Goal: Find specific page/section: Find specific page/section

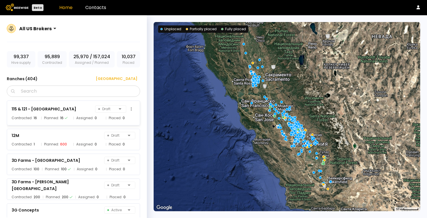
click at [72, 108] on div "115 & 121 - Agriland Draft" at bounding box center [74, 109] width 124 height 8
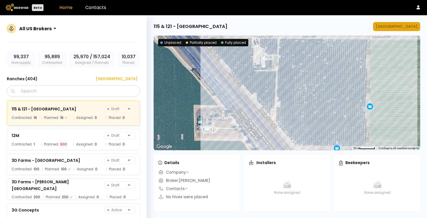
click at [393, 28] on div "[GEOGRAPHIC_DATA]" at bounding box center [396, 27] width 41 height 6
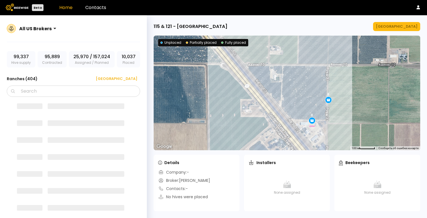
click at [228, 20] on div "115 & 121 - Agriland Manage Ranch ← Переместить влево → Переместить вправо ↑ Пе…" at bounding box center [287, 116] width 280 height 203
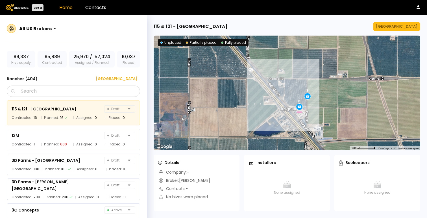
click at [44, 26] on div "All US Brokers" at bounding box center [35, 28] width 32 height 7
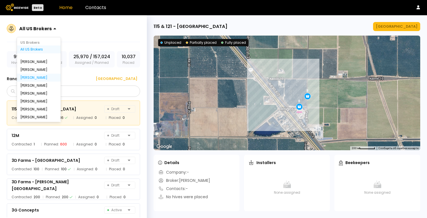
click at [43, 80] on div "Sharon Shin" at bounding box center [39, 78] width 44 height 8
click at [37, 77] on div "Sharon Shin" at bounding box center [38, 77] width 37 height 3
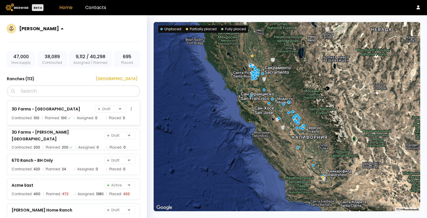
click at [68, 113] on div "3D Farms - Banos Ranch Draft Contracted: 100 Planned: 100 Assigned: 0 Placed: 0" at bounding box center [73, 112] width 133 height 25
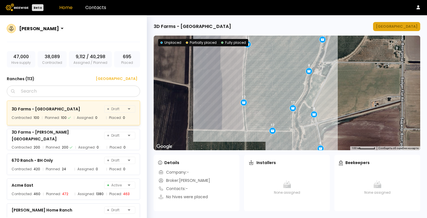
click at [410, 26] on div "[GEOGRAPHIC_DATA]" at bounding box center [396, 27] width 41 height 6
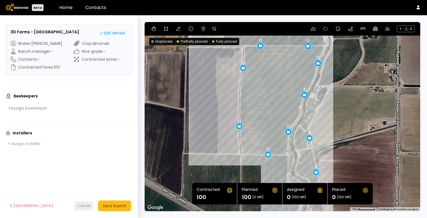
click at [84, 205] on div "Cancel" at bounding box center [84, 206] width 14 height 6
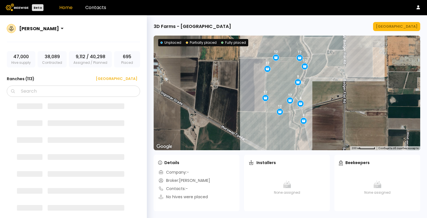
click at [95, 35] on div "Sharon Shin" at bounding box center [73, 32] width 133 height 20
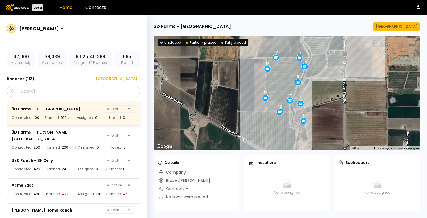
click at [75, 28] on div "Sharon Shin" at bounding box center [73, 32] width 133 height 20
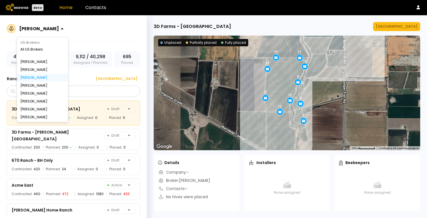
click at [39, 34] on div "Sharon Shin" at bounding box center [39, 28] width 44 height 13
click at [34, 48] on div "All US Brokers" at bounding box center [42, 49] width 44 height 3
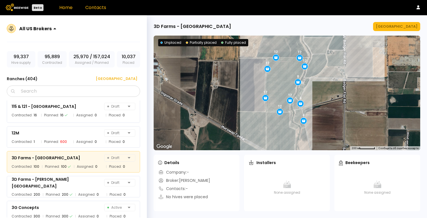
scroll to position [4, 0]
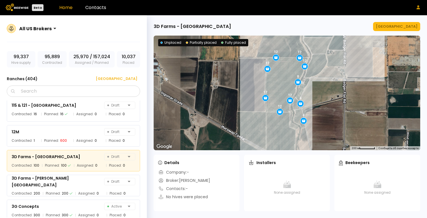
click at [418, 6] on icon at bounding box center [417, 7] width 3 height 4
click at [21, 8] on img at bounding box center [17, 7] width 23 height 7
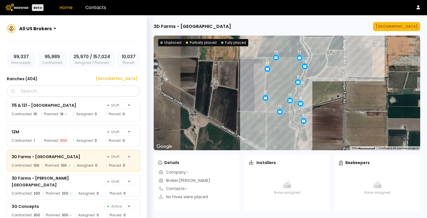
click at [106, 8] on header "Beta Home Contacts" at bounding box center [213, 7] width 427 height 15
click at [96, 8] on link "Contacts" at bounding box center [95, 7] width 21 height 6
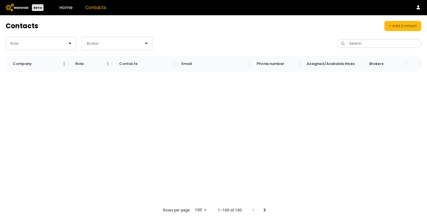
scroll to position [45, 0]
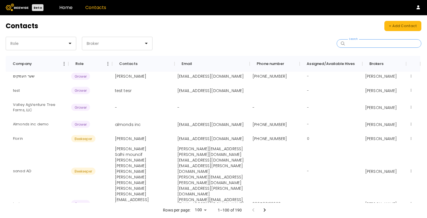
click at [367, 43] on input "Search" at bounding box center [381, 44] width 70 height 8
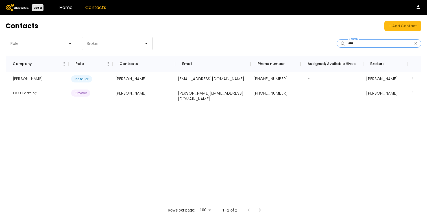
type input "****"
click at [212, 133] on div "Josh McDowell Installer Josh McDowell auhsojreaper86@yahoo.com +13202415944 - J…" at bounding box center [213, 137] width 415 height 131
click at [100, 44] on div at bounding box center [115, 43] width 58 height 5
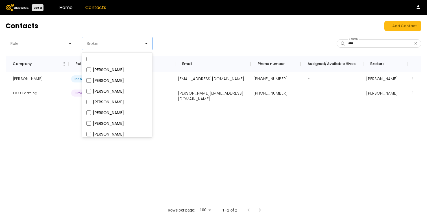
click at [99, 21] on header "Contacts + Add Contact" at bounding box center [213, 26] width 415 height 10
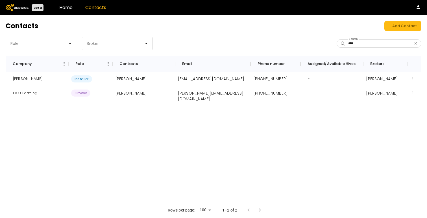
click at [56, 35] on div "Contacts + Add Contact Role Broker **** Search Company Role Contacts Email Phon…" at bounding box center [213, 116] width 427 height 203
click at [56, 39] on div "Role" at bounding box center [38, 43] width 65 height 13
click at [175, 25] on header "Contacts + Add Contact" at bounding box center [213, 26] width 415 height 10
click at [417, 43] on icon "button" at bounding box center [415, 43] width 3 height 4
click at [298, 28] on header "Contacts + Add Contact" at bounding box center [213, 26] width 415 height 10
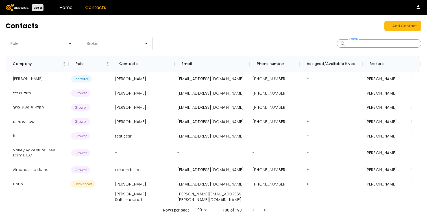
click at [372, 43] on input "Search" at bounding box center [381, 44] width 70 height 8
type input "*******"
click at [62, 8] on link "Home" at bounding box center [65, 7] width 13 height 6
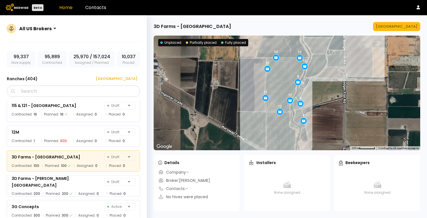
scroll to position [4, 0]
click at [83, 184] on div "3D Farms - Boulton Ranch Draft" at bounding box center [74, 182] width 124 height 14
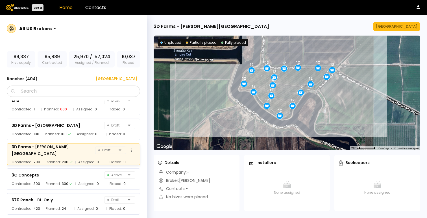
scroll to position [43, 0]
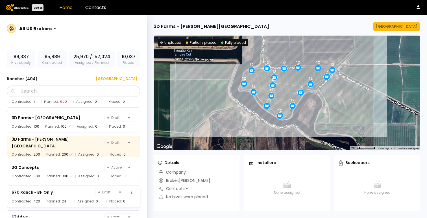
click at [70, 187] on div "670 Ranch - BH Only Draft Contracted: 420 Planned: 24 Assigned: 0 Placed: 0" at bounding box center [73, 195] width 133 height 21
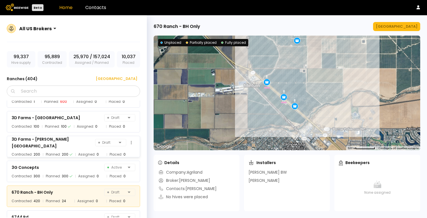
click at [70, 146] on div "3D Farms - Boulton Ranch Draft Contracted: 200 Planned: 200 Assigned: 0 Placed:…" at bounding box center [73, 146] width 133 height 21
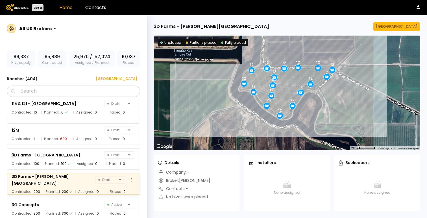
scroll to position [0, 0]
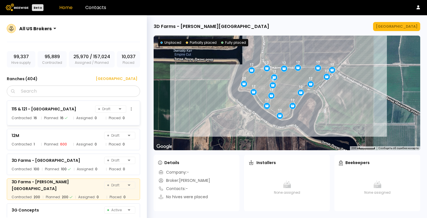
click at [66, 119] on icon at bounding box center [66, 117] width 3 height 3
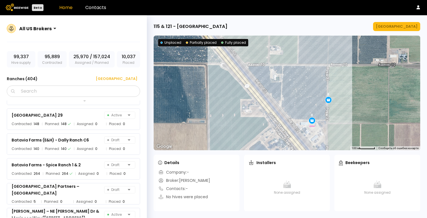
scroll to position [744, 0]
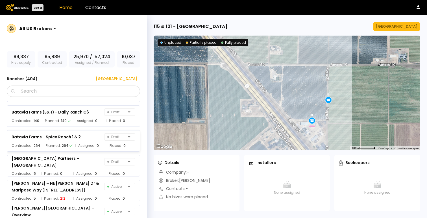
click at [68, 152] on div "Bellevue Road Partners – Bellevue Road Draft Contracted: 5 Planned: 0 Assigned:…" at bounding box center [76, 164] width 139 height 25
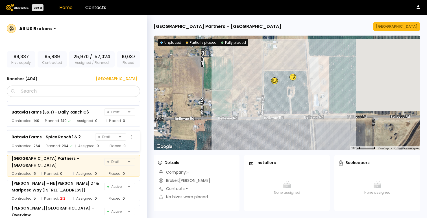
click at [72, 143] on div "Contracted: 264 Planned: 264 Assigned: 0 Placed: 0" at bounding box center [74, 146] width 124 height 6
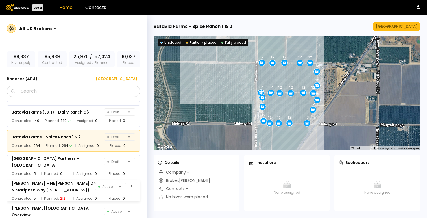
click at [74, 192] on div "[PERSON_NAME] – NE Arboleda Dr & Mariposa Way ([STREET_ADDRESS])" at bounding box center [54, 187] width 84 height 14
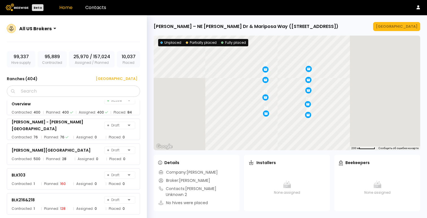
scroll to position [982, 0]
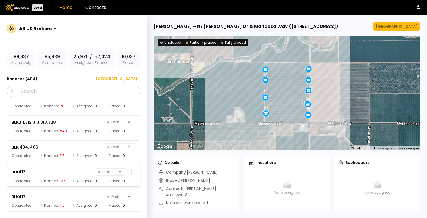
click at [74, 179] on div "Assigned: 0" at bounding box center [88, 181] width 30 height 6
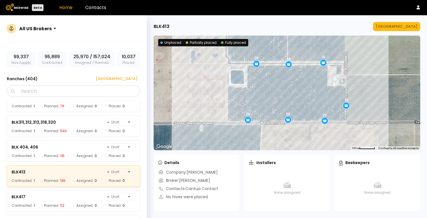
click at [245, 23] on div "BLK413 Manage Ranch" at bounding box center [287, 26] width 266 height 9
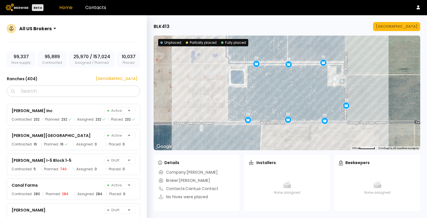
scroll to position [1453, 0]
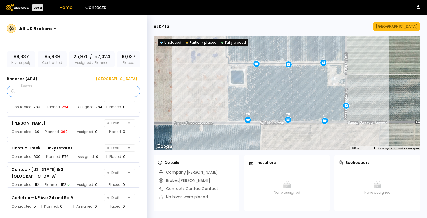
click at [42, 89] on input "Search" at bounding box center [75, 91] width 119 height 11
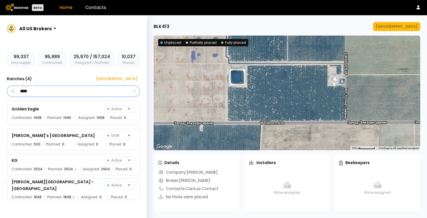
scroll to position [0, 0]
type input "****"
click at [60, 137] on div "Josh's Almonds Ranch Draft" at bounding box center [74, 136] width 124 height 8
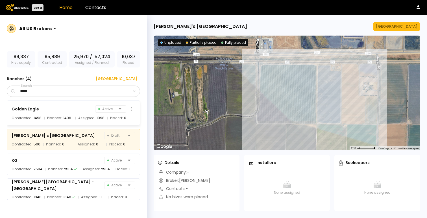
click at [59, 106] on div "Golden Eagle Active" at bounding box center [74, 109] width 124 height 8
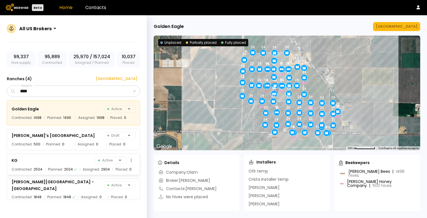
click at [56, 154] on div "KG Active Contracted: 2504 Planned: 2504 Assigned: 2904 Placed: 0" at bounding box center [73, 164] width 133 height 21
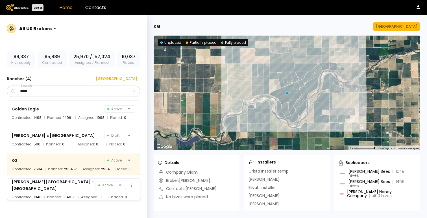
click at [62, 185] on div "Patterson Ranch - South Valley Farms" at bounding box center [54, 185] width 84 height 14
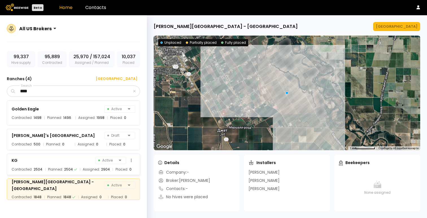
click at [60, 162] on div "KG Active" at bounding box center [74, 160] width 124 height 8
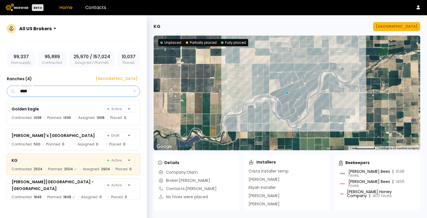
click at [47, 88] on input "****" at bounding box center [74, 91] width 116 height 11
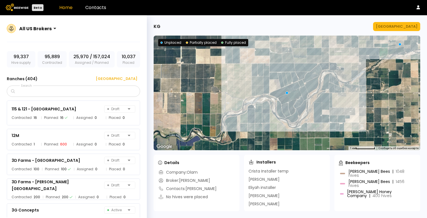
click at [99, 34] on div "All US Brokers" at bounding box center [73, 32] width 133 height 20
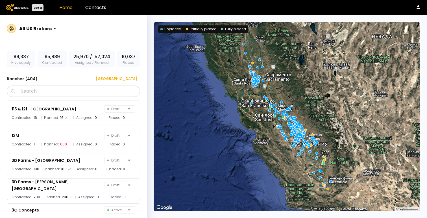
click at [113, 19] on div "All US Brokers 99,337 Hive supply 95,889 Contracted 25,970 / 157,024 Assigned /…" at bounding box center [73, 123] width 147 height 216
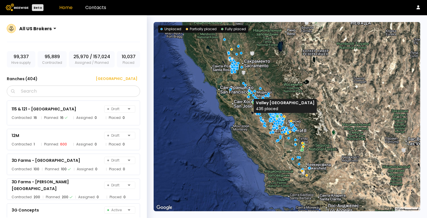
click at [277, 115] on div at bounding box center [276, 116] width 3 height 3
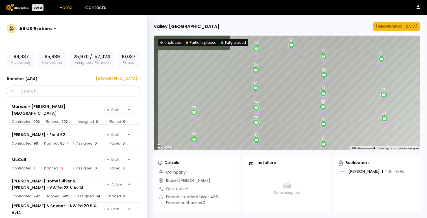
scroll to position [9641, 0]
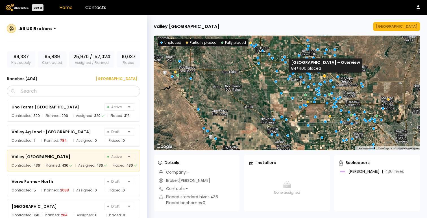
click at [324, 77] on div at bounding box center [324, 75] width 3 height 3
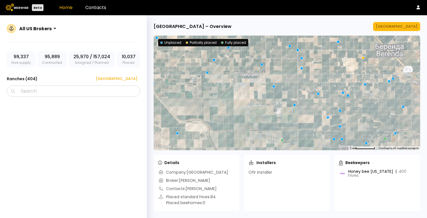
scroll to position [799, 0]
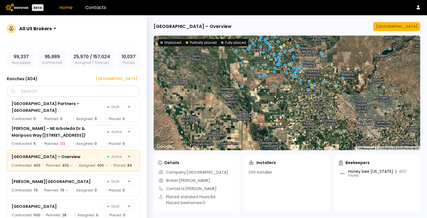
drag, startPoint x: 208, startPoint y: 134, endPoint x: 224, endPoint y: 70, distance: 66.1
click at [224, 70] on div at bounding box center [287, 93] width 266 height 115
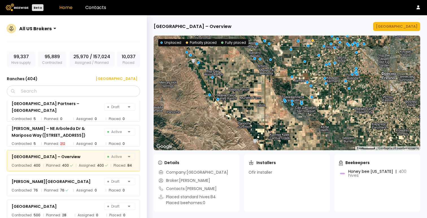
drag, startPoint x: 260, startPoint y: 116, endPoint x: 283, endPoint y: 70, distance: 51.6
click at [283, 70] on div at bounding box center [287, 93] width 266 height 115
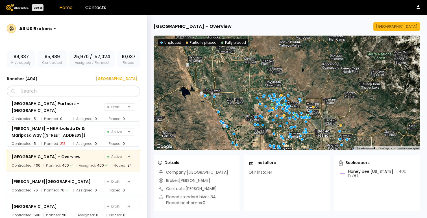
drag, startPoint x: 283, startPoint y: 64, endPoint x: 268, endPoint y: 125, distance: 62.9
click at [268, 119] on div at bounding box center [287, 93] width 266 height 115
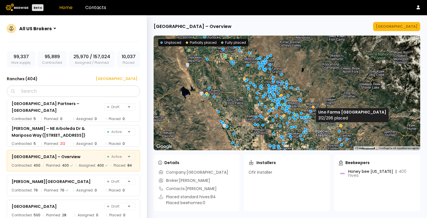
click at [341, 119] on div at bounding box center [340, 125] width 3 height 3
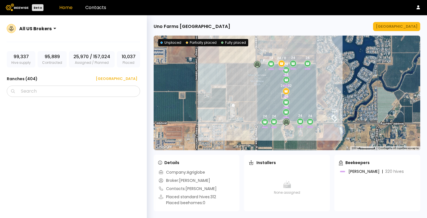
scroll to position [9592, 0]
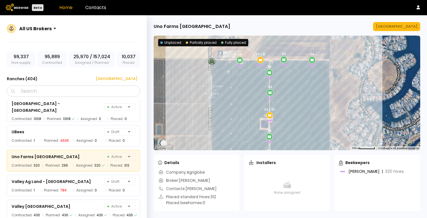
drag, startPoint x: 250, startPoint y: 65, endPoint x: 250, endPoint y: 125, distance: 60.1
click at [250, 119] on div "24 24 24 24 24 / 32 24 24 24 24 24 24 / 0 24 24" at bounding box center [287, 93] width 266 height 115
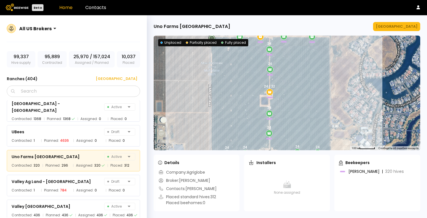
drag, startPoint x: 253, startPoint y: 134, endPoint x: 253, endPoint y: 56, distance: 77.9
click at [253, 56] on div "24 24 24 24 24 / 32 24 24 24 24 24 24 / 0 24 24" at bounding box center [287, 93] width 266 height 115
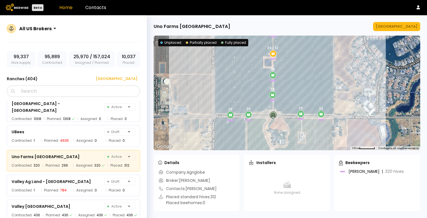
drag, startPoint x: 244, startPoint y: 107, endPoint x: 254, endPoint y: 158, distance: 51.2
click at [254, 119] on div "Uno Farms [GEOGRAPHIC_DATA] [GEOGRAPHIC_DATA] ← Переместить влево → [GEOGRAPHIC…" at bounding box center [287, 116] width 280 height 203
